Goal: Task Accomplishment & Management: Manage account settings

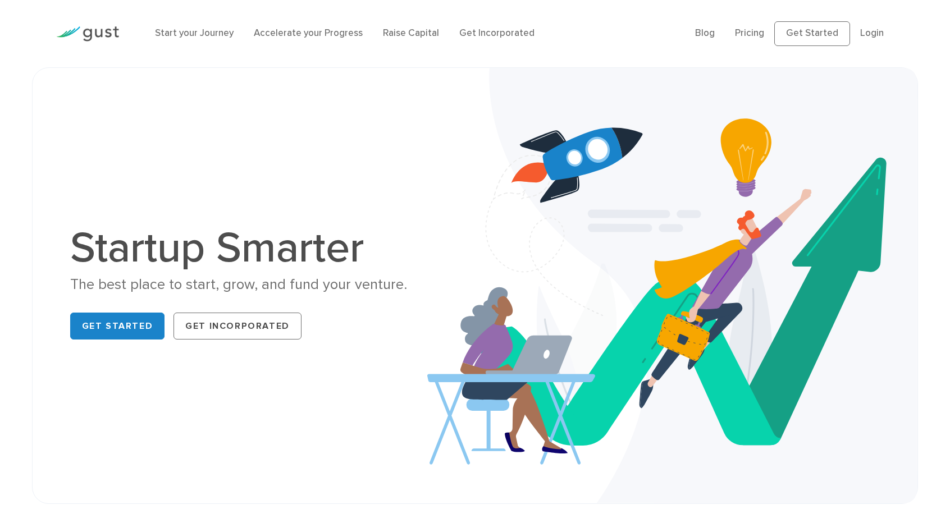
click at [853, 33] on ul "Blog FAQ Pricing Get Started Login Login" at bounding box center [794, 33] width 199 height 25
click at [860, 39] on link "Login" at bounding box center [872, 33] width 24 height 11
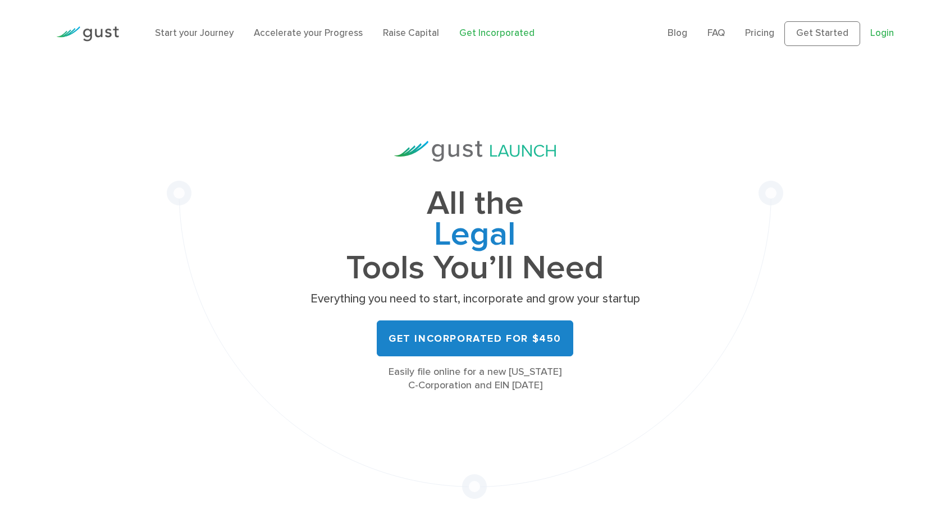
click at [876, 39] on link "Login" at bounding box center [882, 33] width 24 height 11
click at [873, 39] on link "Login" at bounding box center [882, 33] width 24 height 11
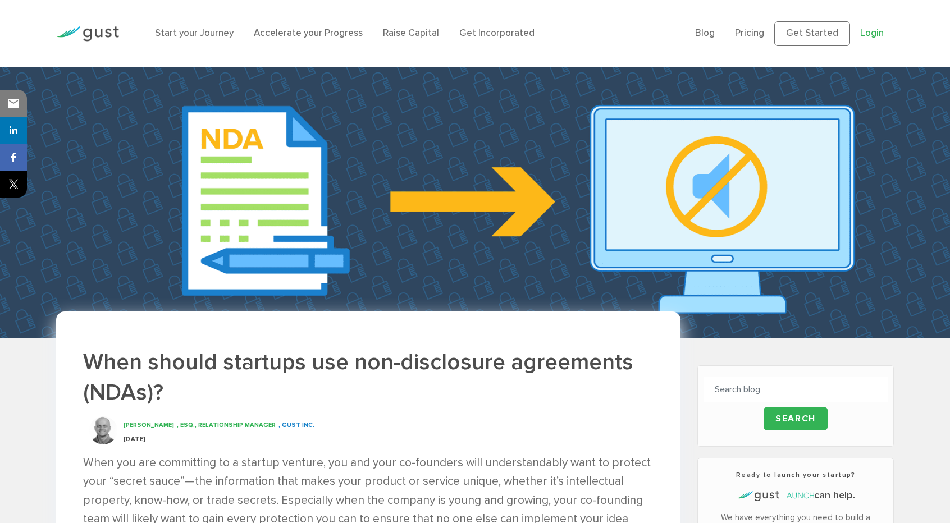
click at [864, 39] on link "Login" at bounding box center [872, 33] width 24 height 11
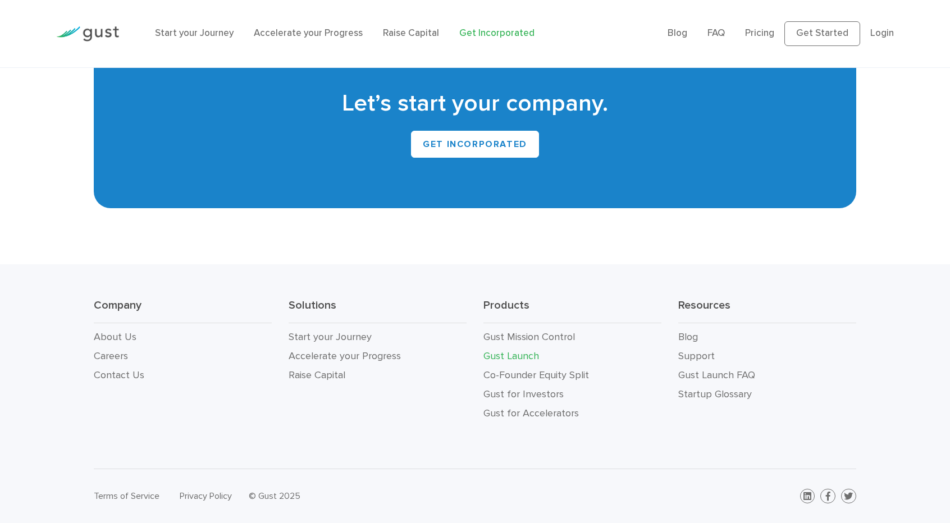
scroll to position [7060, 0]
drag, startPoint x: 760, startPoint y: 415, endPoint x: 755, endPoint y: 447, distance: 32.4
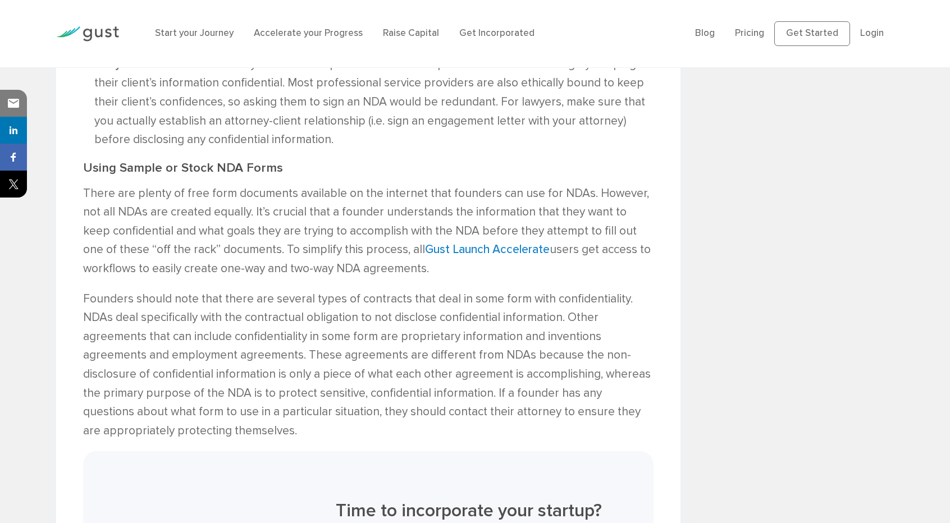
scroll to position [1796, 0]
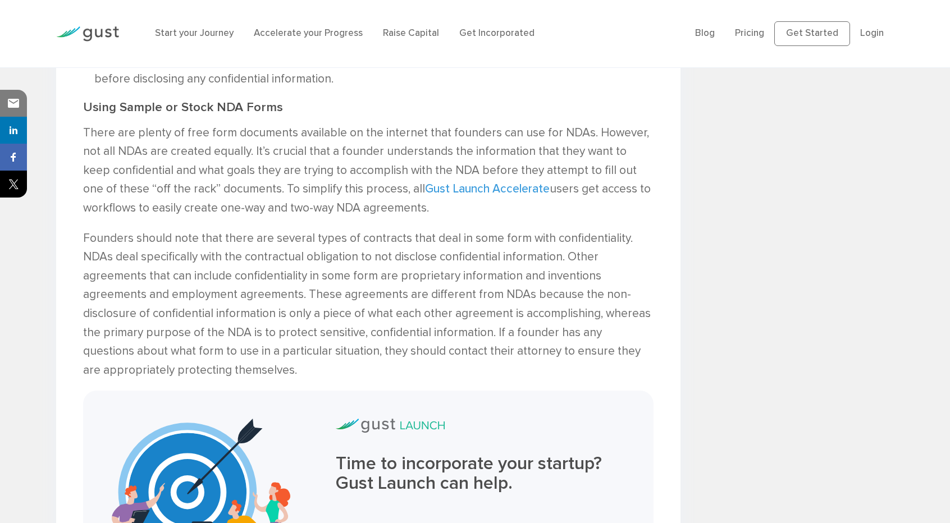
click at [425, 196] on link "Gust Launch Accelerate" at bounding box center [487, 189] width 125 height 14
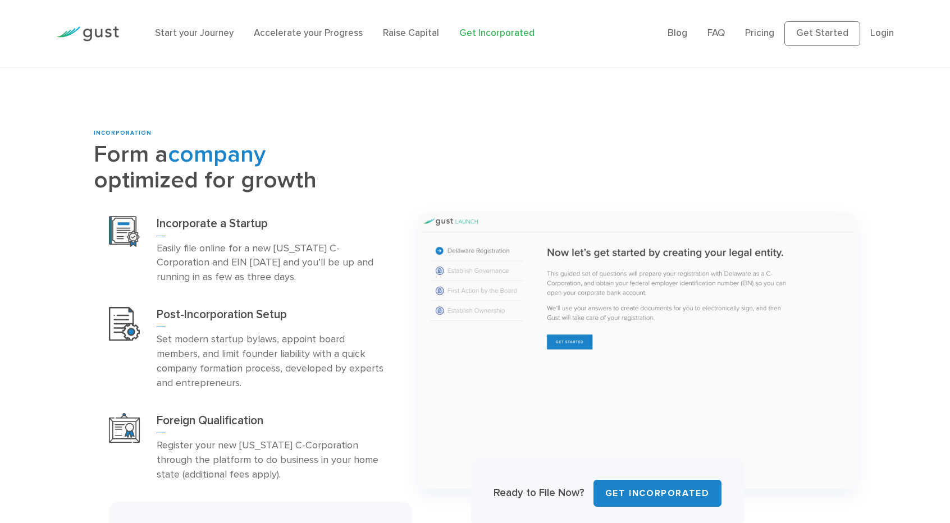
scroll to position [449, 0]
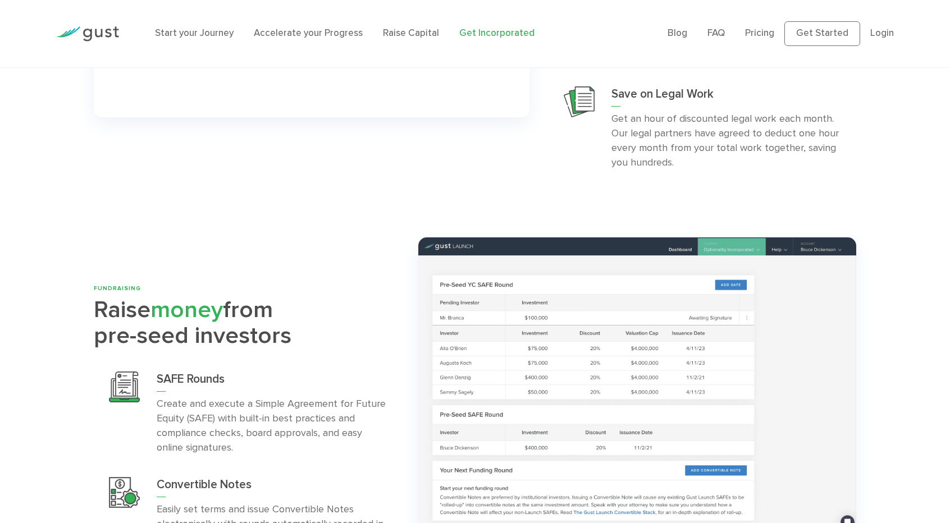
drag, startPoint x: 784, startPoint y: 271, endPoint x: 784, endPoint y: 488, distance: 216.6
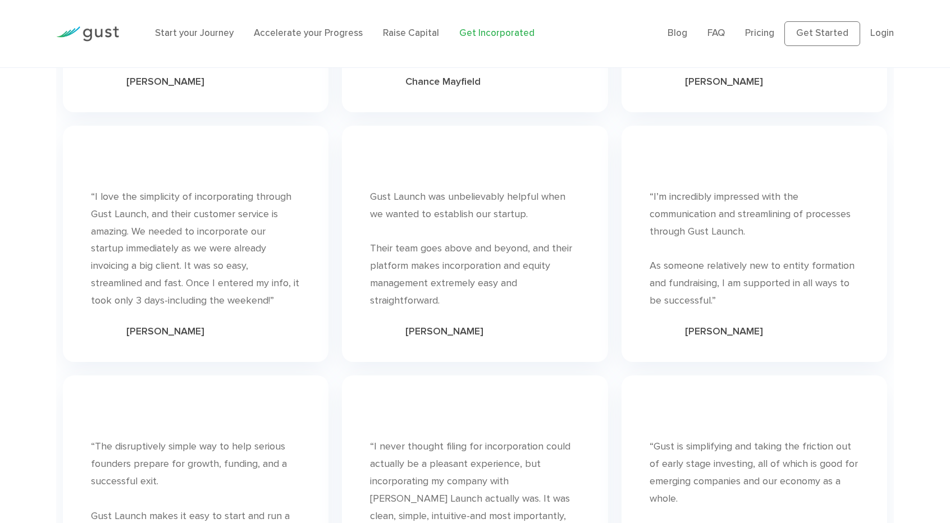
drag, startPoint x: 810, startPoint y: 356, endPoint x: 815, endPoint y: 491, distance: 134.8
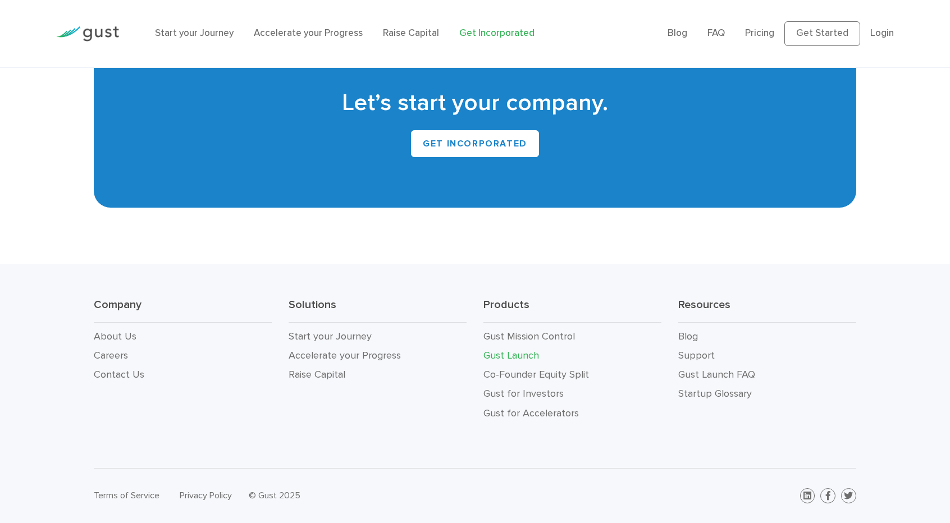
drag, startPoint x: 771, startPoint y: 402, endPoint x: 814, endPoint y: 549, distance: 153.4
drag, startPoint x: 749, startPoint y: 406, endPoint x: 744, endPoint y: 301, distance: 105.0
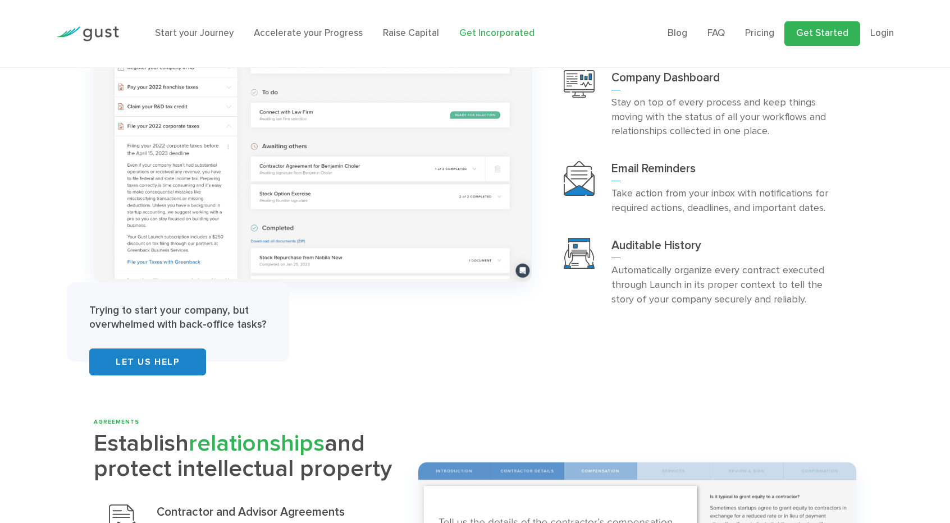
drag, startPoint x: 826, startPoint y: 199, endPoint x: 852, endPoint y: 48, distance: 153.3
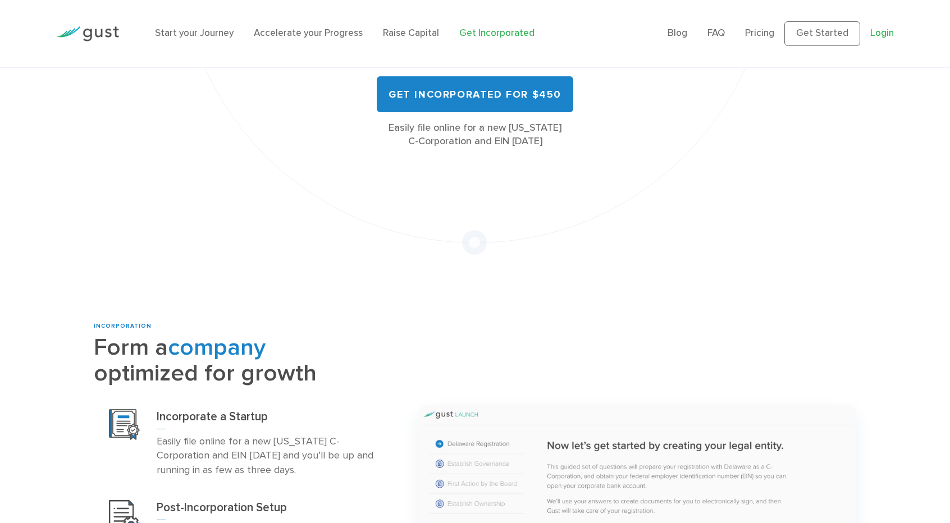
click at [880, 39] on link "Login" at bounding box center [882, 33] width 24 height 11
